Goal: Task Accomplishment & Management: Use online tool/utility

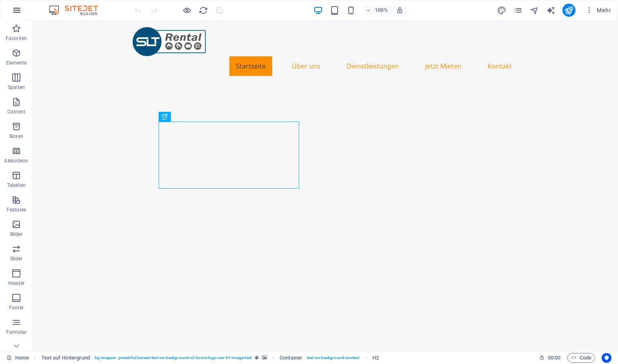
click at [22, 8] on button "button" at bounding box center [17, 10] width 20 height 20
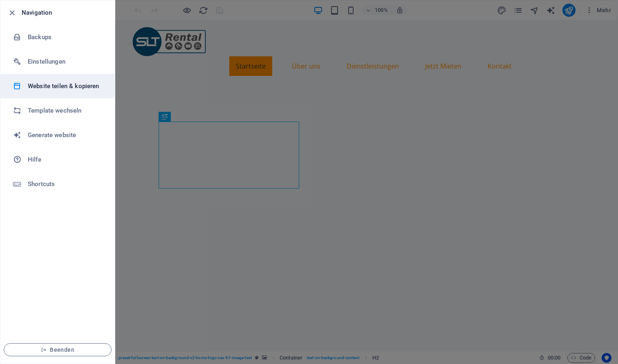
click at [70, 87] on h6 "Website teilen & kopieren" at bounding box center [66, 86] width 76 height 10
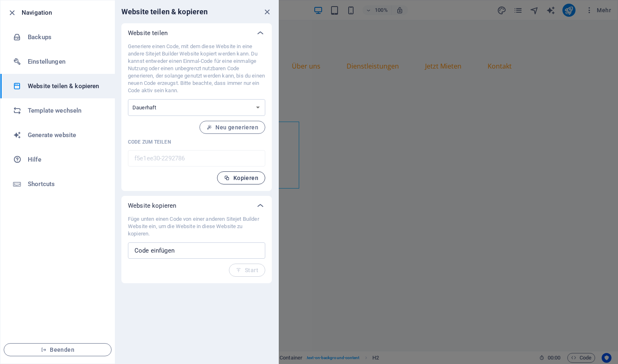
click at [242, 175] on span "Kopieren" at bounding box center [241, 178] width 34 height 7
click at [266, 14] on icon "close" at bounding box center [266, 11] width 9 height 9
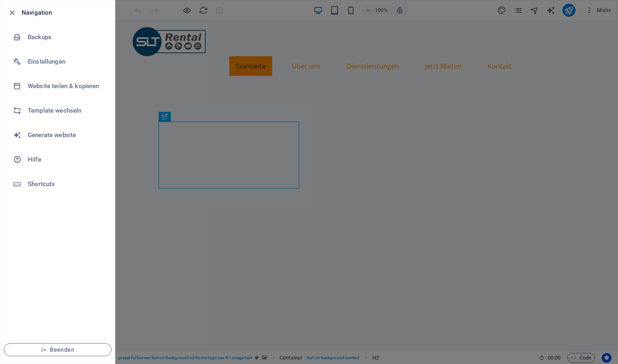
click at [192, 19] on div at bounding box center [309, 182] width 618 height 364
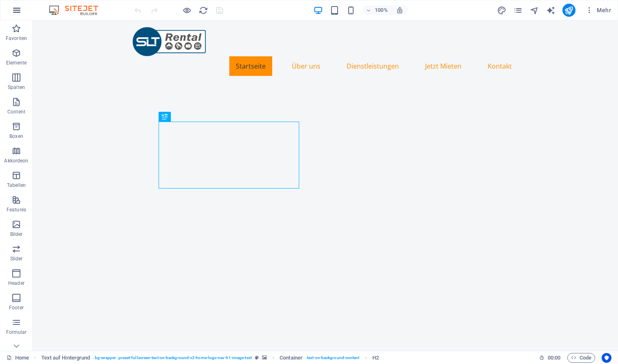
click at [14, 12] on icon "button" at bounding box center [17, 10] width 10 height 10
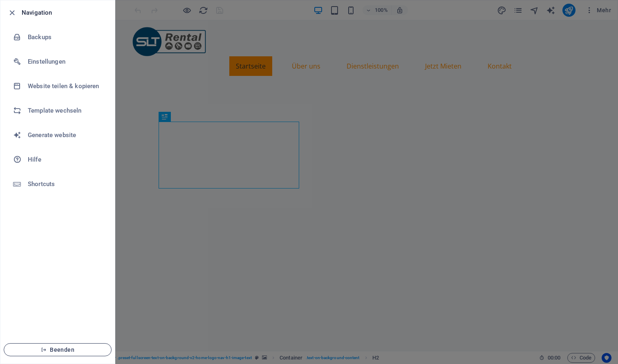
click at [74, 346] on button "Beenden" at bounding box center [58, 350] width 108 height 13
click at [69, 354] on button "Beenden" at bounding box center [58, 350] width 108 height 13
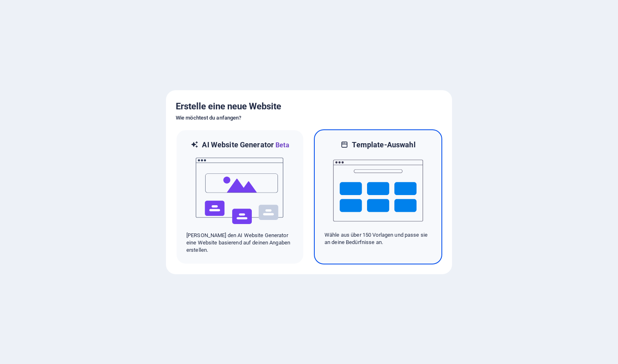
click at [337, 204] on img at bounding box center [378, 191] width 90 height 82
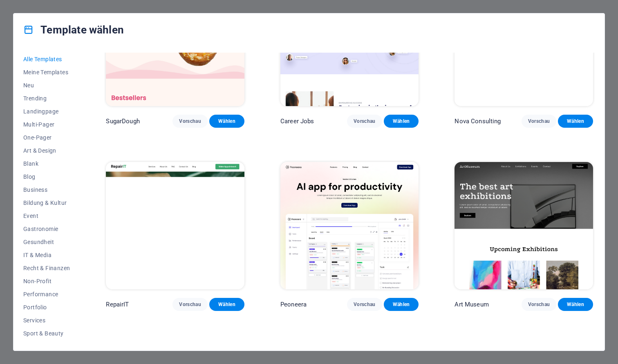
scroll to position [76, 0]
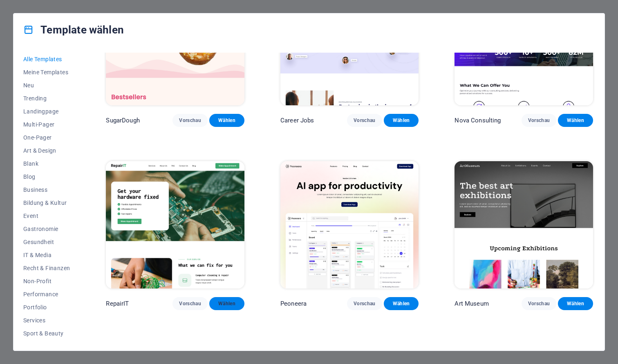
click at [237, 303] on span "Wählen" at bounding box center [227, 304] width 22 height 7
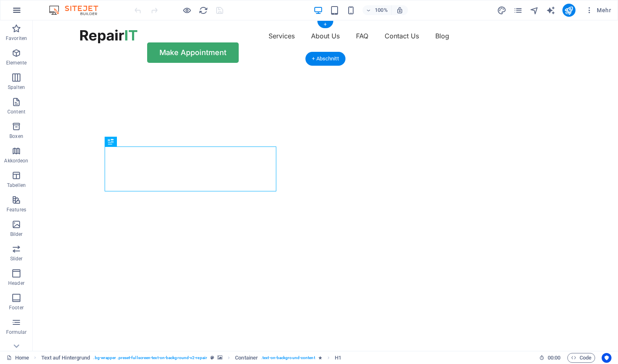
click at [18, 11] on icon "button" at bounding box center [17, 10] width 10 height 10
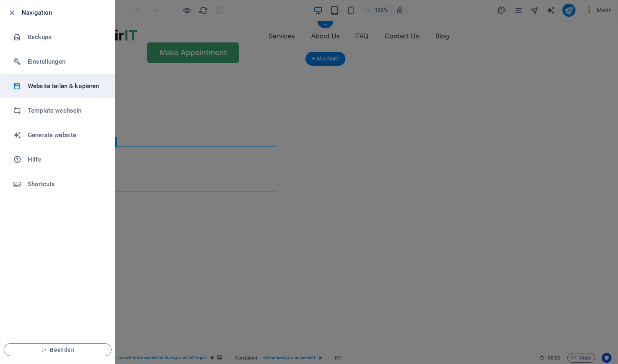
click at [69, 92] on li "Website teilen & kopieren" at bounding box center [57, 86] width 114 height 25
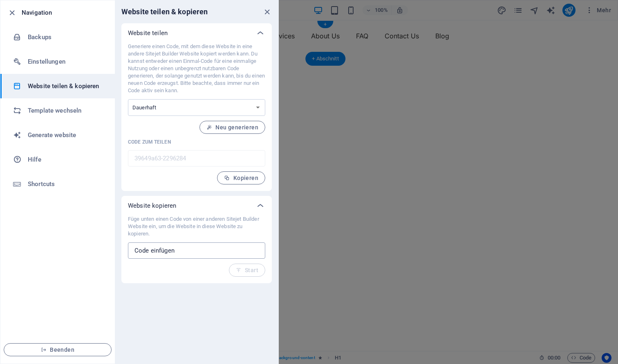
click at [164, 247] on input "text" at bounding box center [196, 251] width 137 height 16
paste input "f5e1ee30-2292786"
type input "f5e1ee30-2292786"
click at [238, 272] on icon "button" at bounding box center [239, 271] width 6 height 6
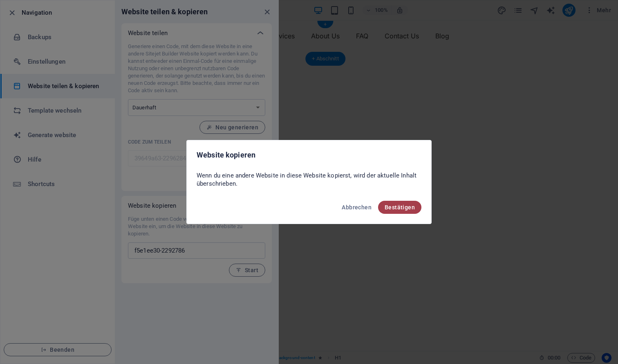
click at [394, 207] on span "Bestätigen" at bounding box center [399, 207] width 30 height 7
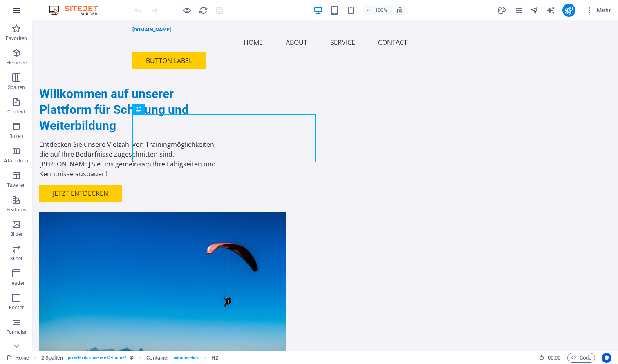
click at [14, 9] on icon "button" at bounding box center [17, 10] width 10 height 10
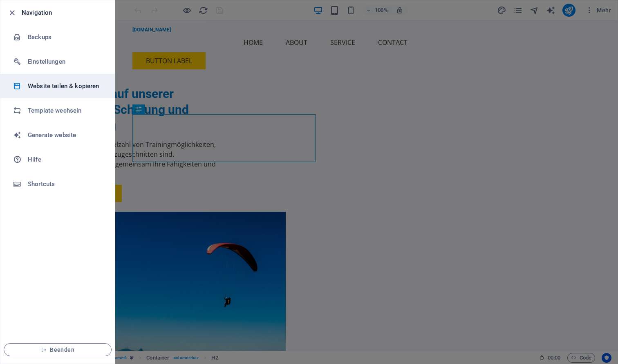
click at [51, 85] on h6 "Website teilen & kopieren" at bounding box center [66, 86] width 76 height 10
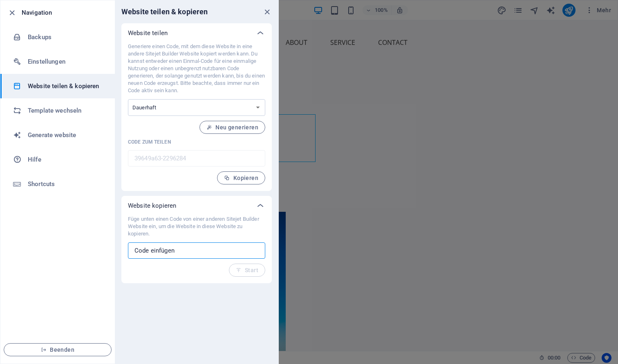
click at [179, 249] on input "text" at bounding box center [196, 251] width 137 height 16
paste input "f5e1ee30-2292786"
type input "f5e1ee30-2292786"
click at [253, 274] on button "Start" at bounding box center [247, 270] width 36 height 13
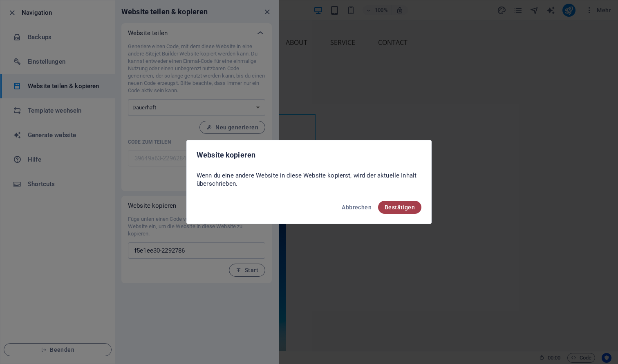
click at [402, 208] on span "Bestätigen" at bounding box center [399, 207] width 30 height 7
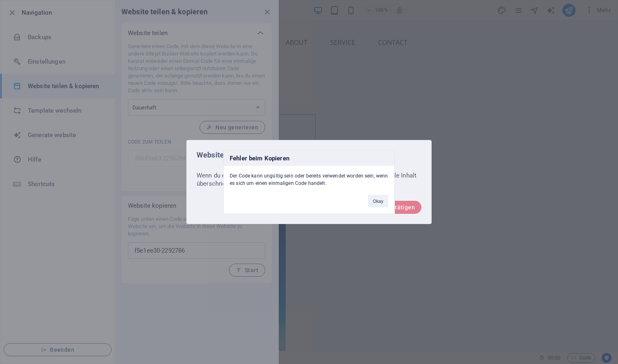
click at [400, 205] on div "Fehler beim Kopieren Der Code kann ungültig sein oder bereits verwendet worden …" at bounding box center [309, 182] width 618 height 364
